Goal: Information Seeking & Learning: Learn about a topic

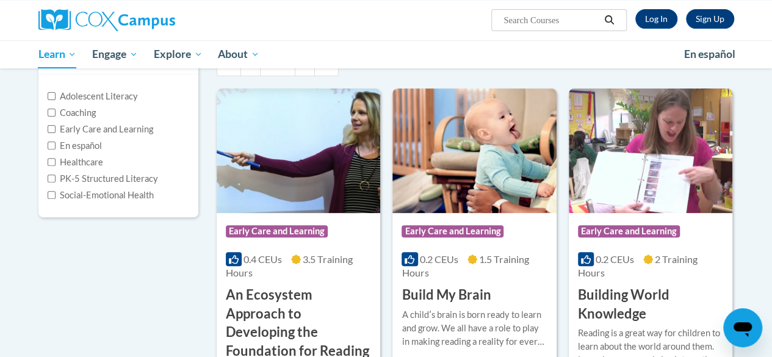
scroll to position [7, 0]
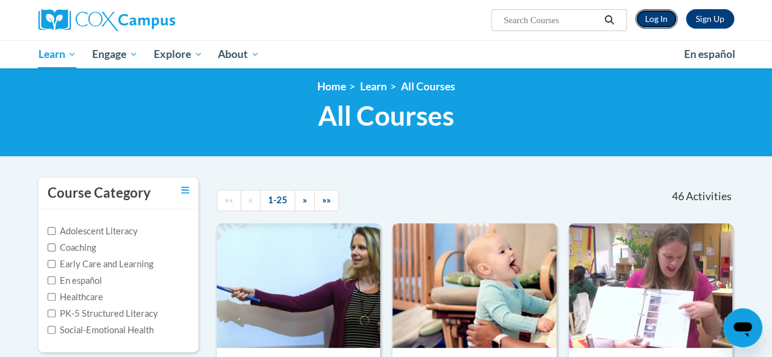
click at [660, 23] on link "Log In" at bounding box center [656, 19] width 42 height 20
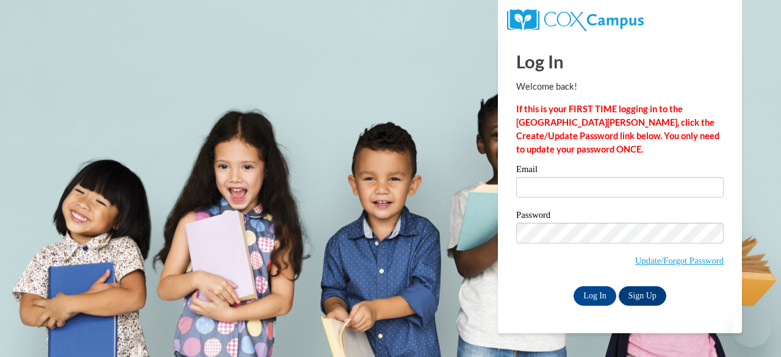
click at [552, 196] on input "Email" at bounding box center [620, 187] width 208 height 21
type input "mo.curran228@gmail.com"
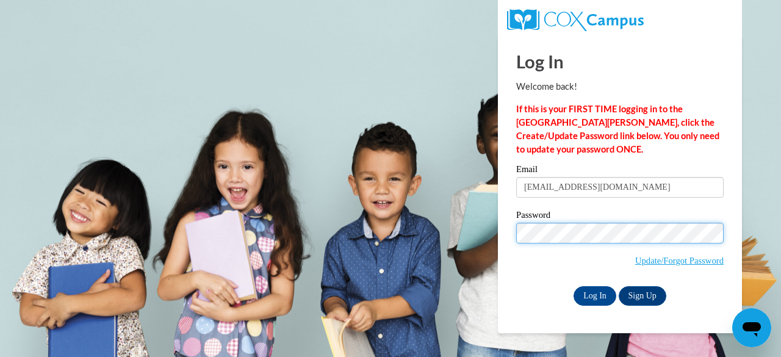
click at [574, 286] on input "Log In" at bounding box center [595, 296] width 43 height 20
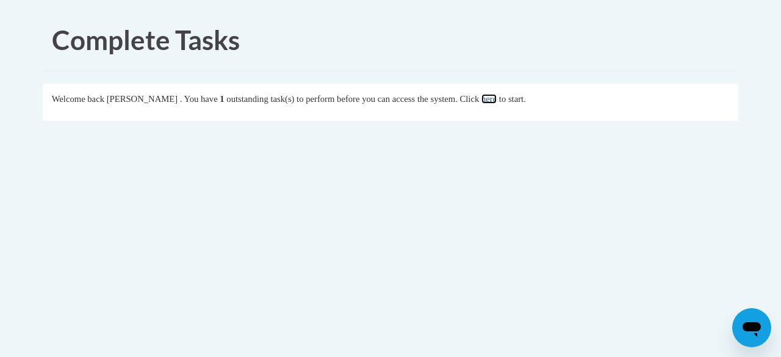
click at [497, 99] on link "here" at bounding box center [489, 99] width 15 height 10
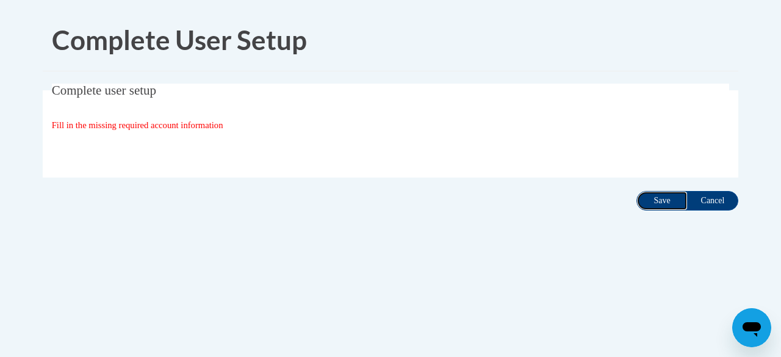
click at [665, 206] on input "Save" at bounding box center [662, 201] width 51 height 20
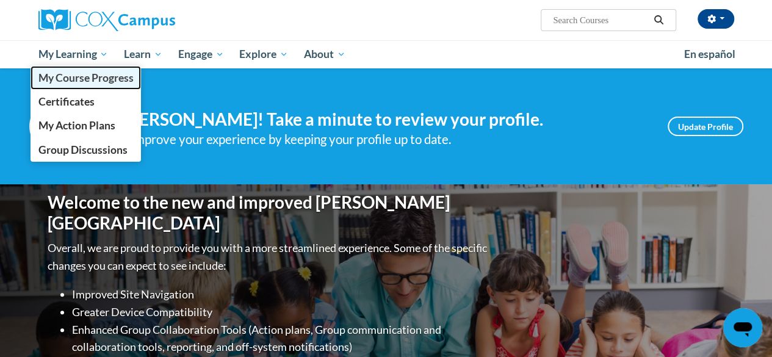
click at [101, 80] on span "My Course Progress" at bounding box center [85, 77] width 95 height 13
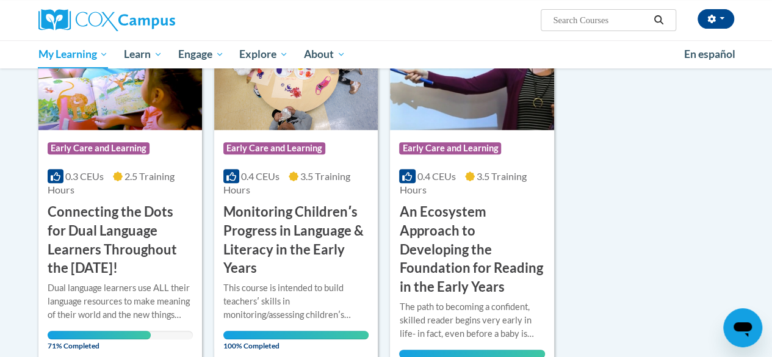
scroll to position [216, 0]
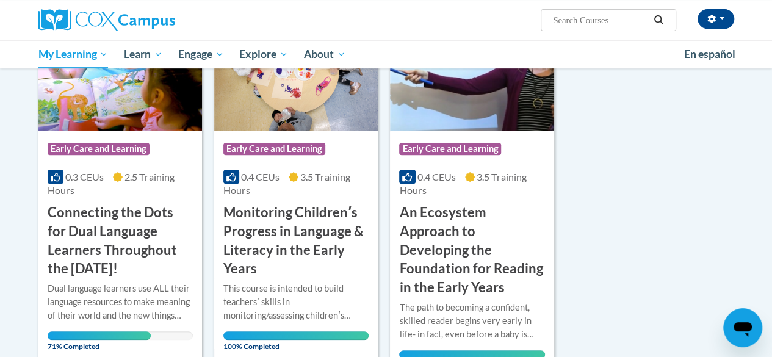
click at [90, 237] on h3 "Connecting the Dots for Dual Language Learners Throughout the [DATE]!" at bounding box center [120, 240] width 145 height 75
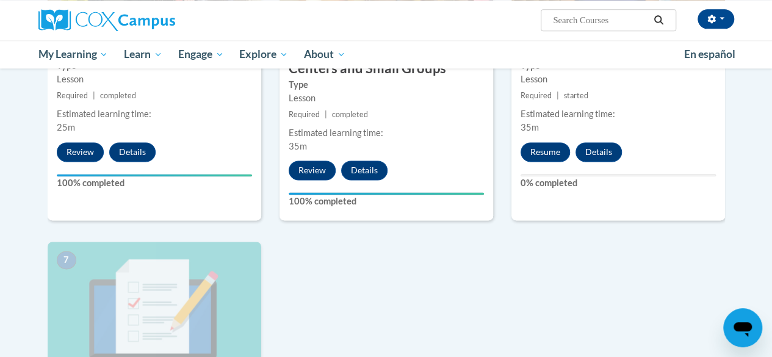
scroll to position [802, 0]
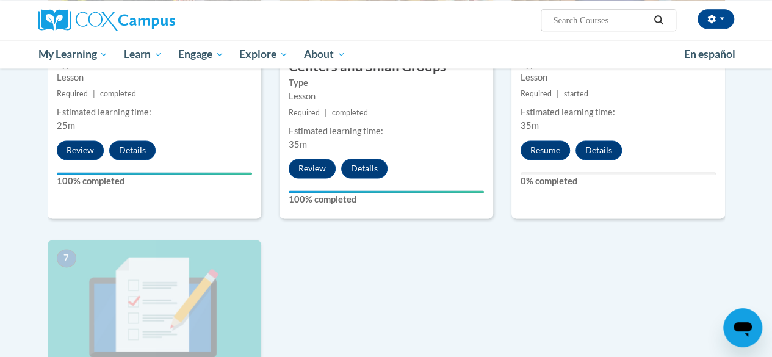
click at [90, 237] on div "4 Reading Storybooks with DLLs Type Lesson Required | completed Estimated learn…" at bounding box center [154, 72] width 232 height 337
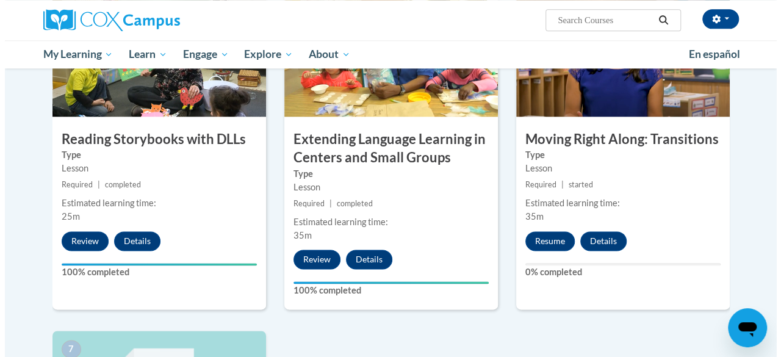
scroll to position [701, 0]
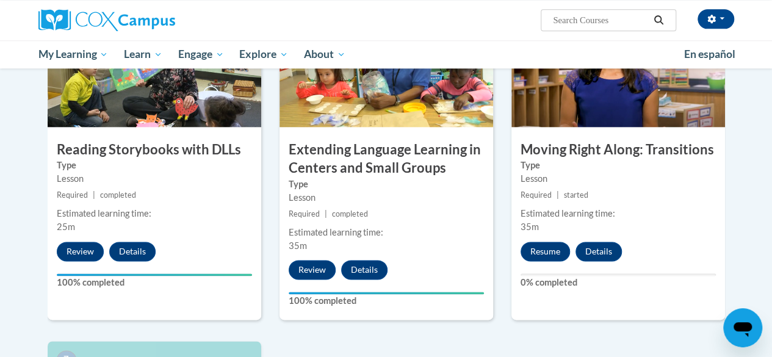
click at [547, 260] on div "6 Moving Right Along: Transitions Type Lesson Required | started Estimated lear…" at bounding box center [619, 163] width 214 height 316
click at [551, 249] on button "Resume" at bounding box center [545, 252] width 49 height 20
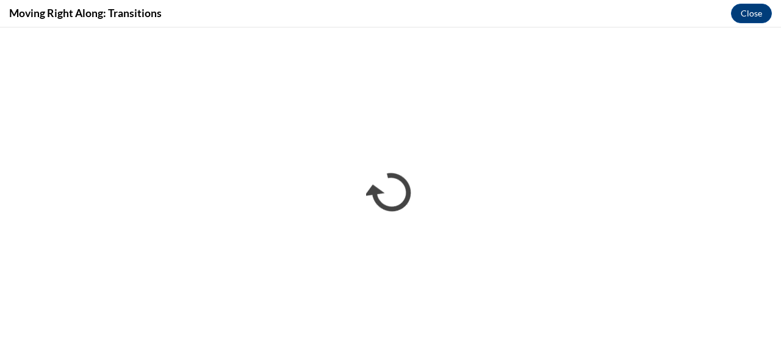
scroll to position [0, 0]
